Goal: Navigation & Orientation: Find specific page/section

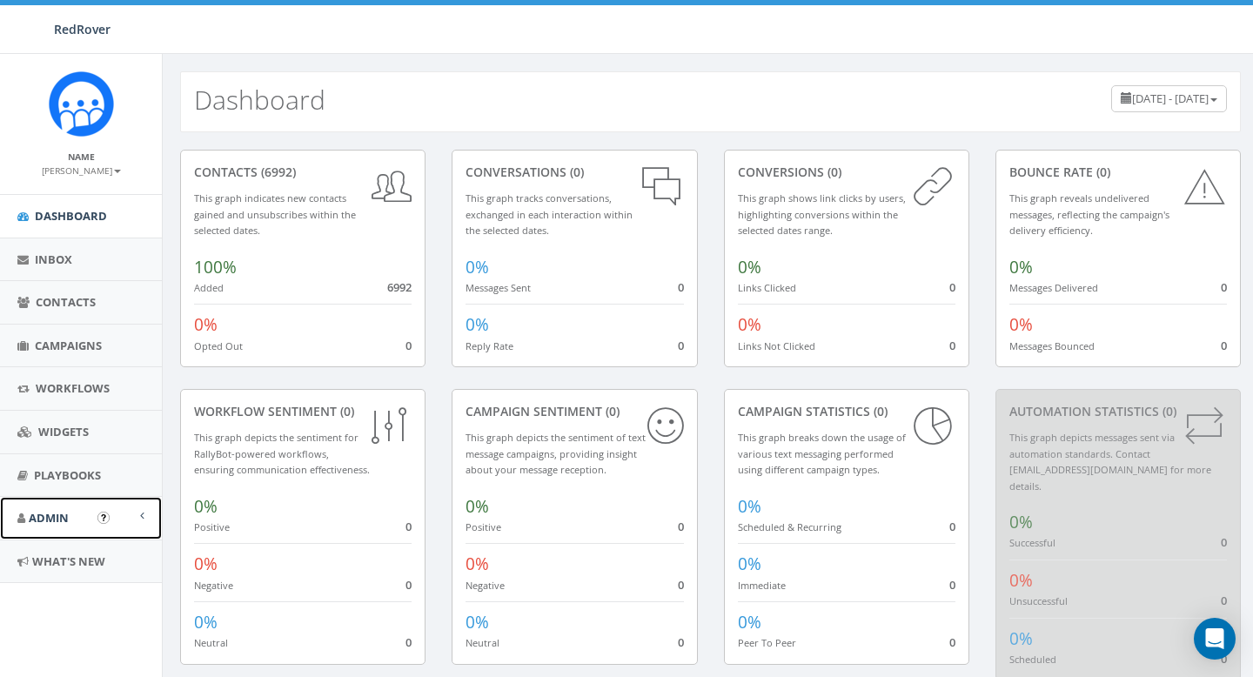
click at [45, 525] on span "Admin" at bounding box center [49, 518] width 40 height 16
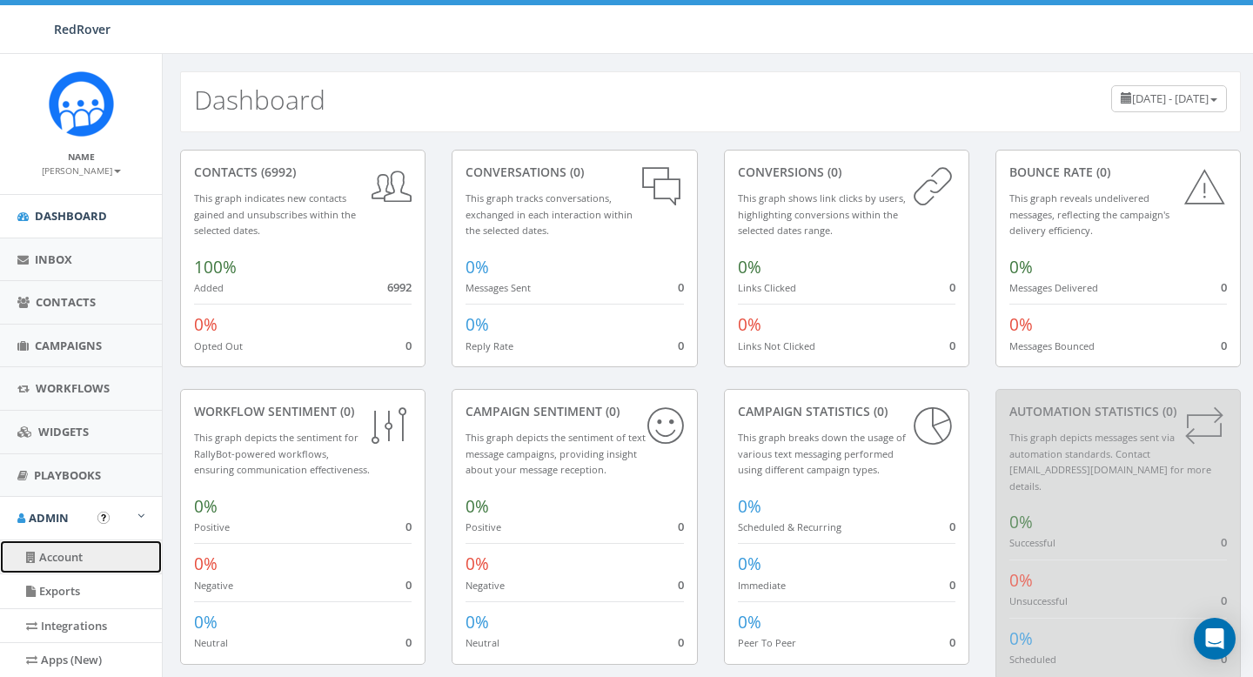
click at [52, 555] on link "Account" at bounding box center [81, 558] width 162 height 34
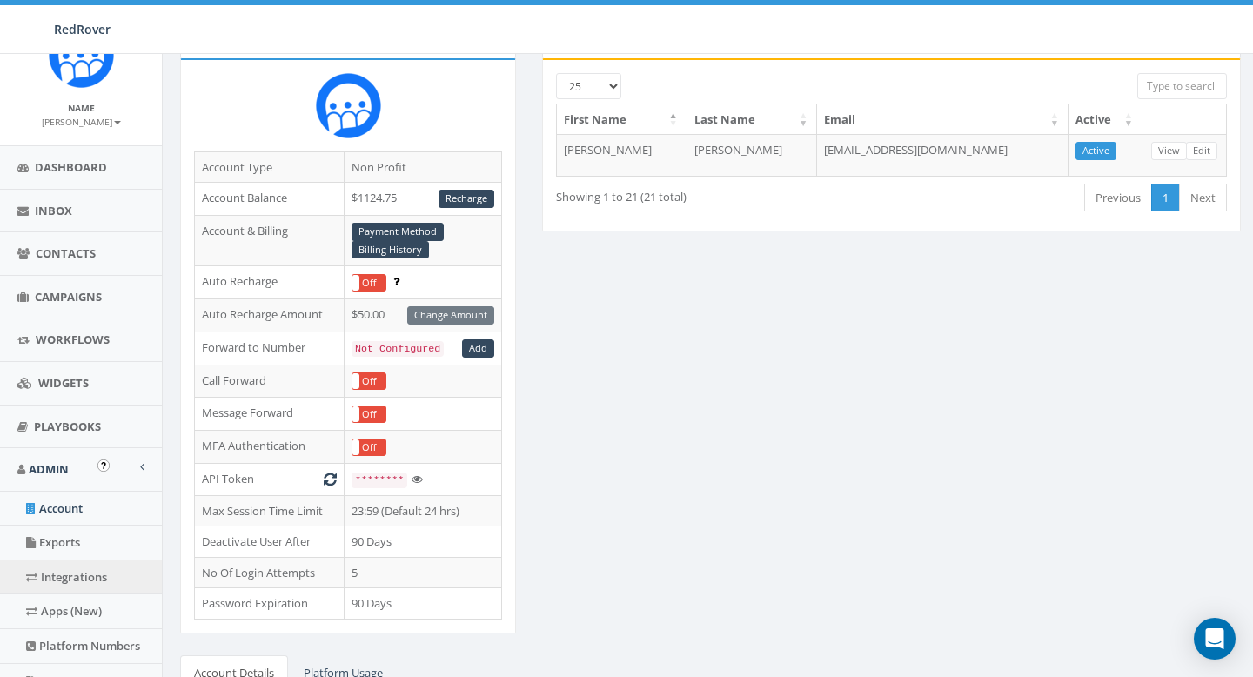
scroll to position [55, 0]
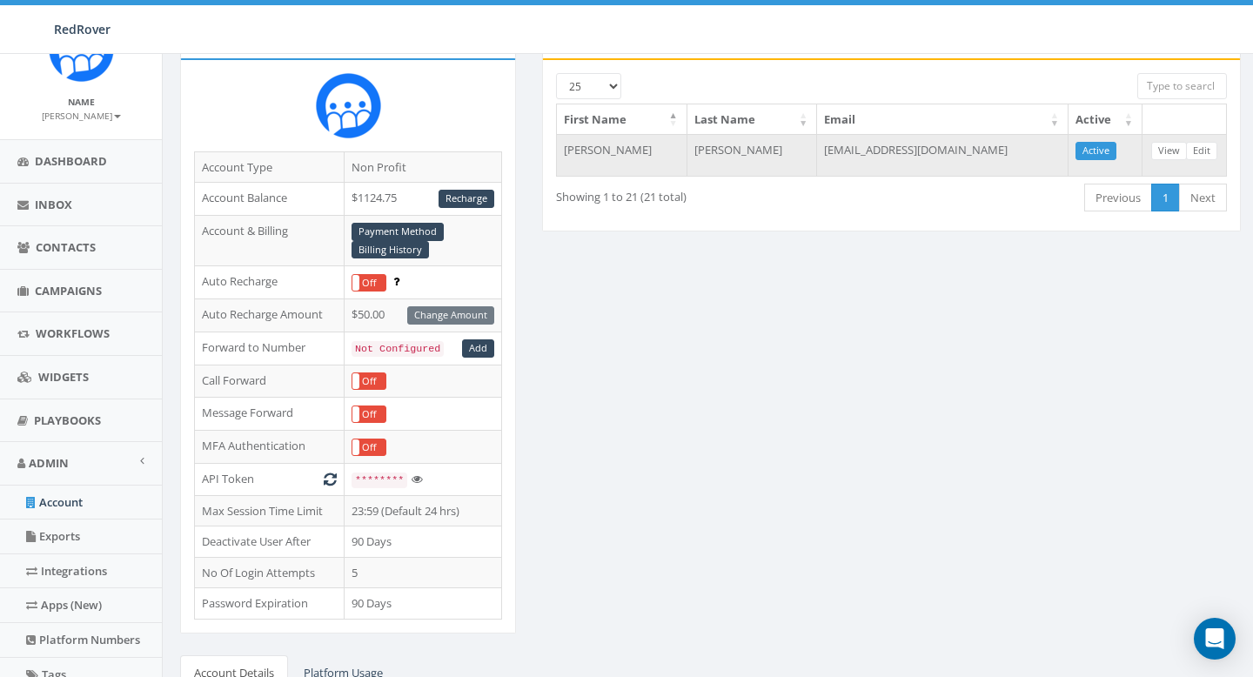
click at [686, 157] on td "Erin" at bounding box center [622, 155] width 130 height 42
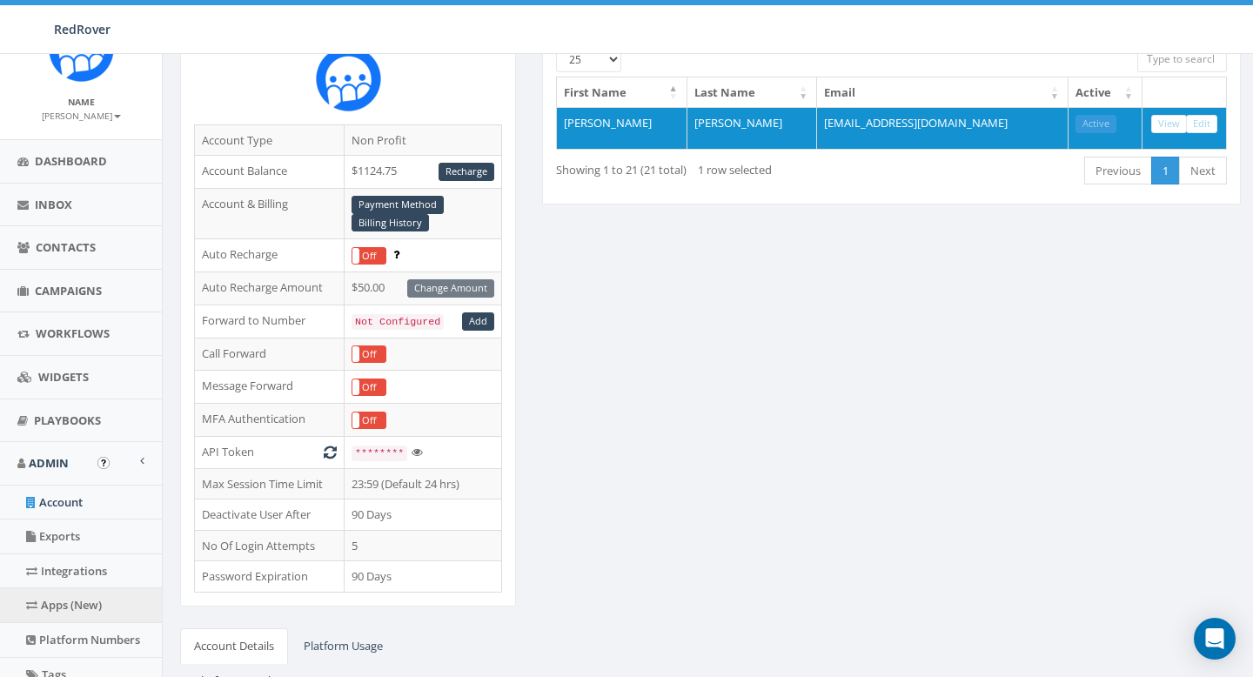
scroll to position [165, 0]
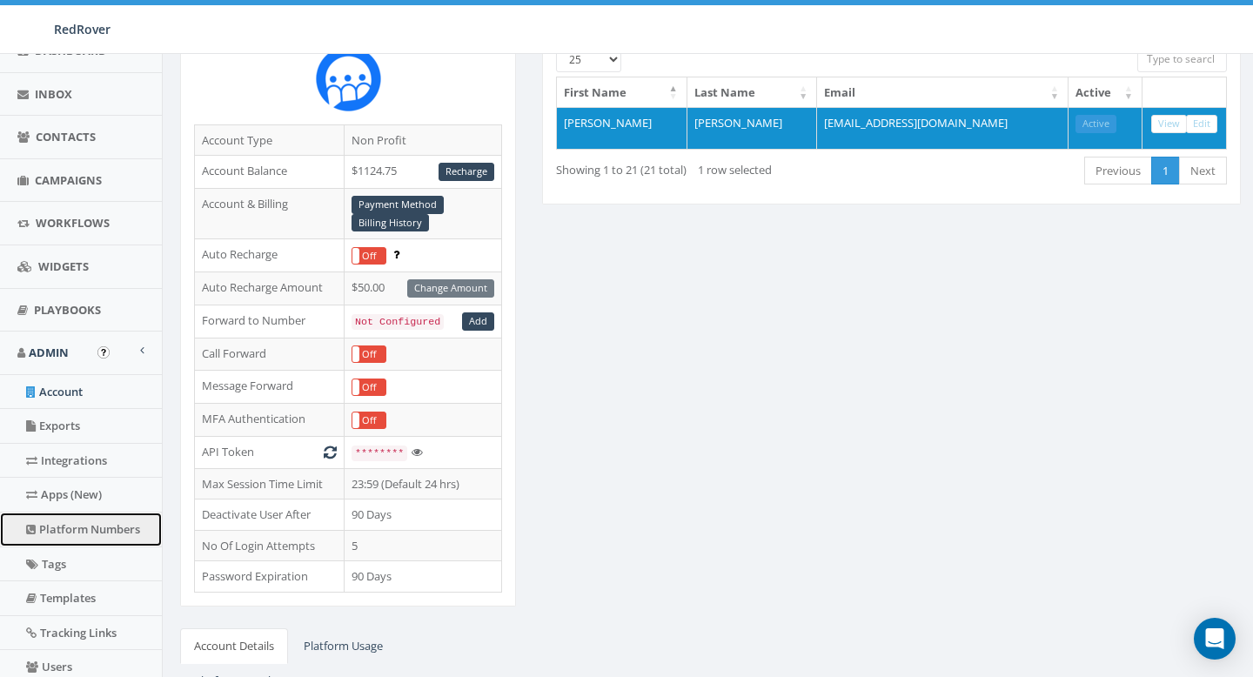
click at [90, 530] on link "Platform Numbers" at bounding box center [81, 530] width 162 height 34
